Goal: Task Accomplishment & Management: Use online tool/utility

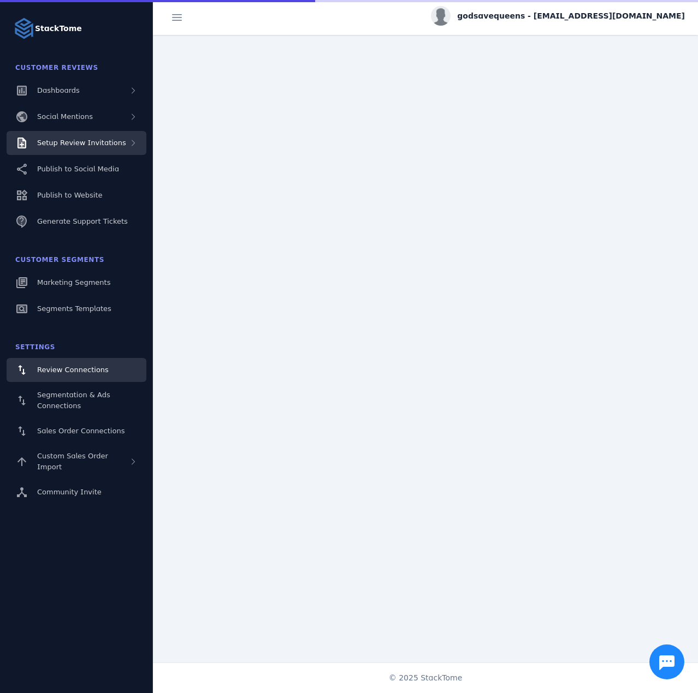
click at [106, 142] on span "Setup Review Invitations" at bounding box center [81, 143] width 89 height 8
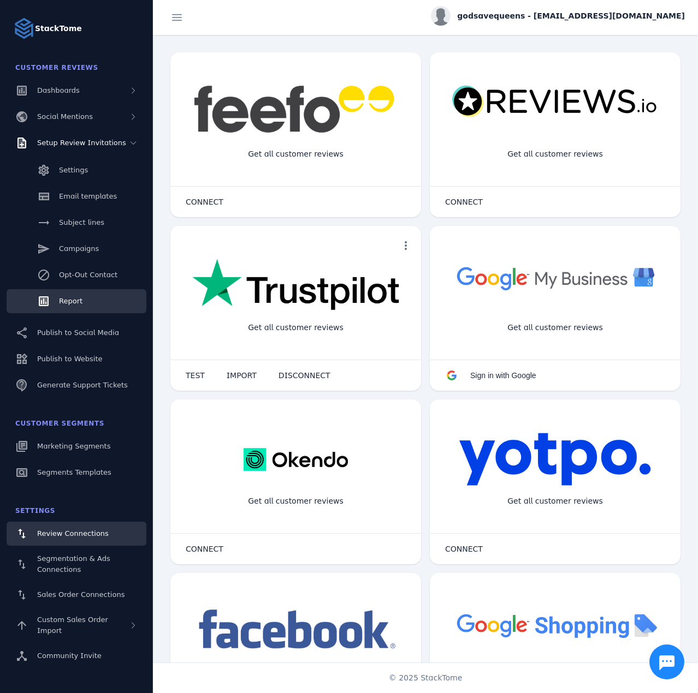
click at [81, 293] on link "Report" at bounding box center [77, 301] width 140 height 24
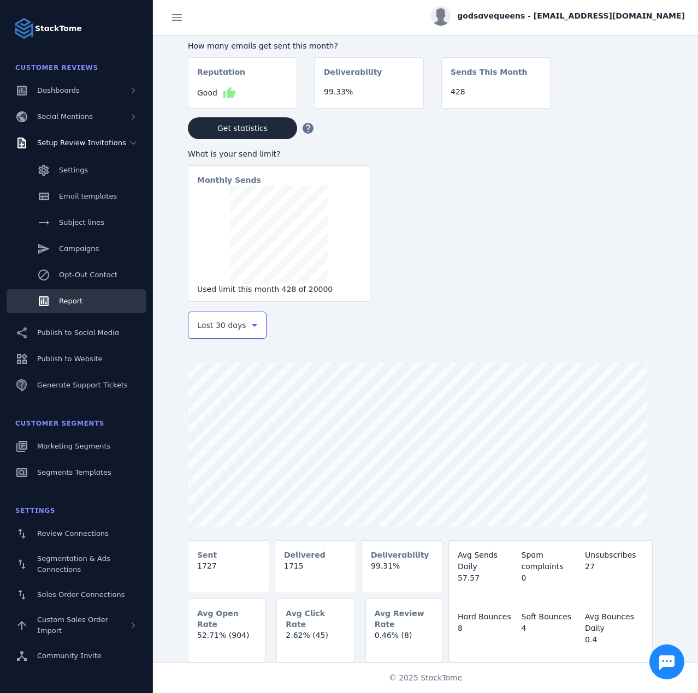
click at [214, 326] on span "Last 30 days" at bounding box center [221, 325] width 49 height 13
click at [216, 407] on span "Last 7 days" at bounding box center [218, 411] width 44 height 13
click at [599, 19] on span "godsavequeens - [EMAIL_ADDRESS][DOMAIN_NAME]" at bounding box center [571, 15] width 228 height 11
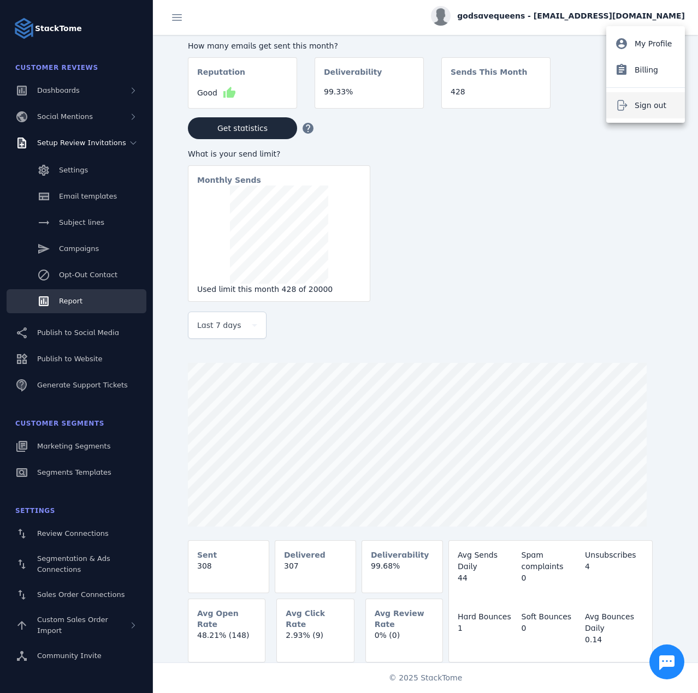
click at [634, 97] on button "Sign out" at bounding box center [645, 105] width 79 height 26
